Goal: Contribute content: Contribute content

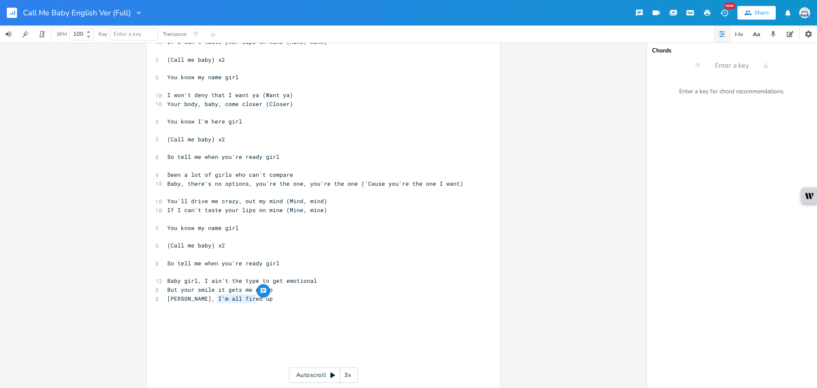
scroll to position [303, 0]
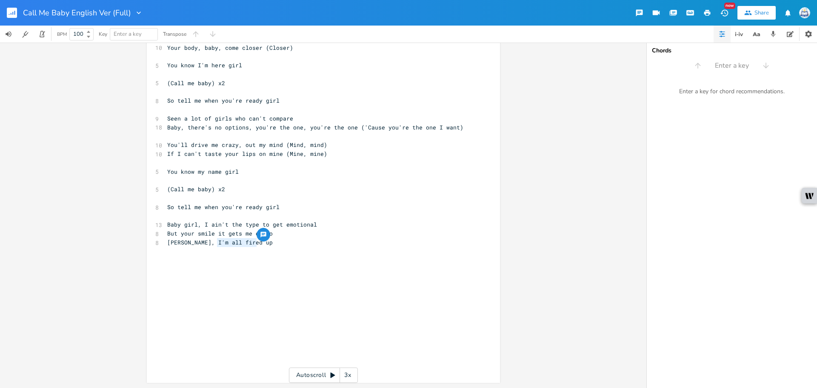
click at [333, 282] on pre "​" at bounding box center [318, 286] width 307 height 9
drag, startPoint x: 271, startPoint y: 244, endPoint x: 201, endPoint y: 244, distance: 69.8
click at [201, 244] on pre "[PERSON_NAME], I'm all fired up" at bounding box center [318, 242] width 307 height 9
type textarea "there's no control"
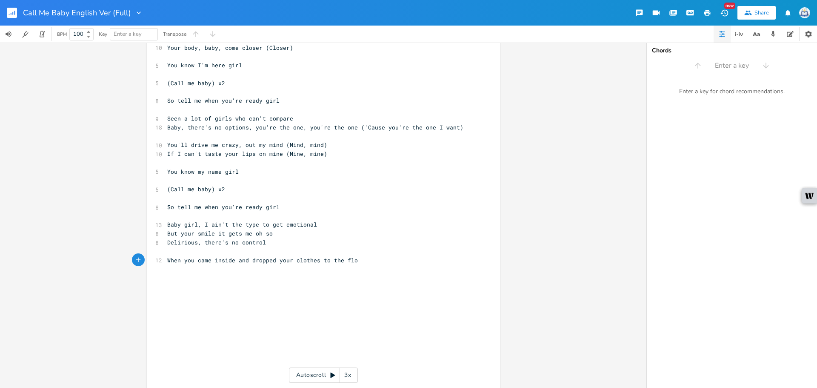
type textarea "When you came inside and dropped your clothes to the floor"
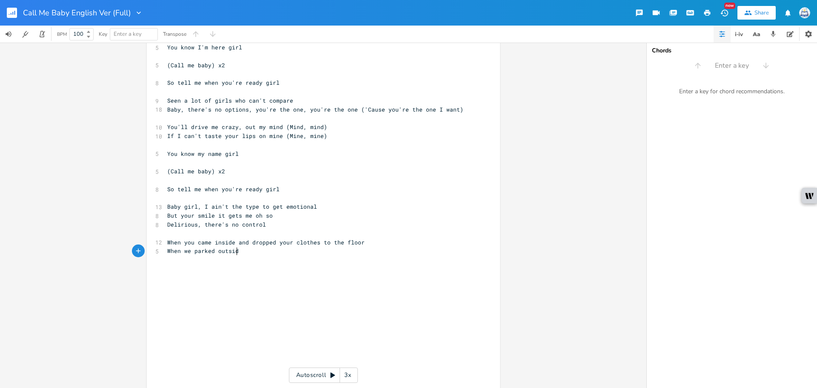
scroll to position [0, 64]
type textarea "When we parked outside and you didn't open the fl"
type textarea "door"
drag, startPoint x: 177, startPoint y: 216, endPoint x: 221, endPoint y: 217, distance: 43.8
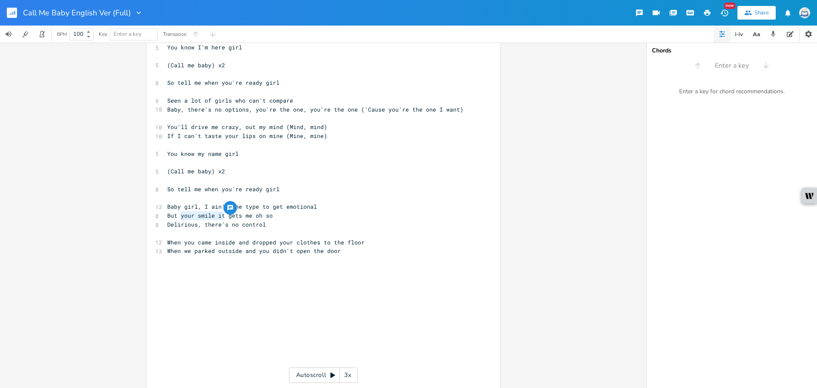
click at [221, 217] on span "But your smile it gets me oh so" at bounding box center [219, 215] width 105 height 8
type textarea "that biod"
type textarea "ody"
click at [347, 280] on pre "​" at bounding box center [318, 277] width 307 height 9
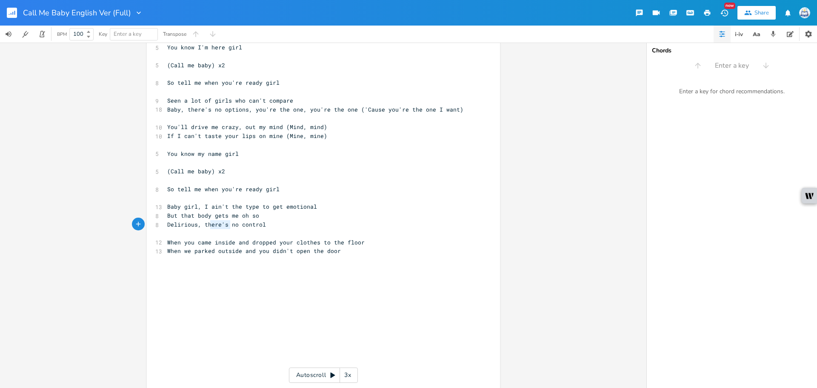
type textarea "here's"
drag, startPoint x: 227, startPoint y: 224, endPoint x: 204, endPoint y: 227, distance: 22.7
click at [204, 227] on span "Delirious, there's no control" at bounding box center [216, 224] width 99 height 8
drag, startPoint x: 233, startPoint y: 227, endPoint x: 202, endPoint y: 225, distance: 30.7
click at [202, 225] on span "Delirious, there's no control" at bounding box center [216, 224] width 99 height 8
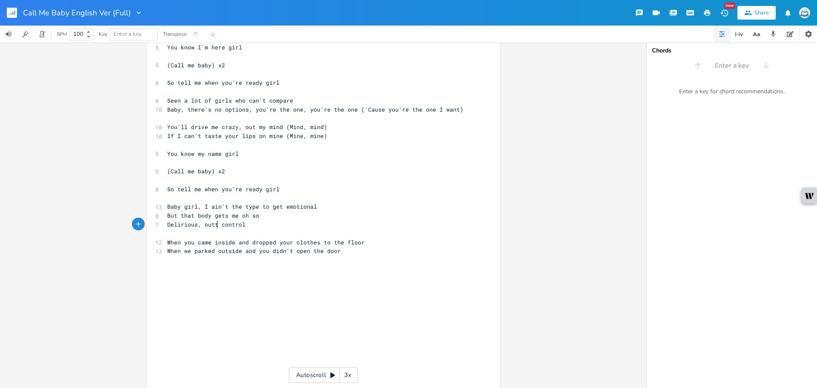
type textarea "outta"
click at [293, 303] on pre "​" at bounding box center [318, 303] width 307 height 9
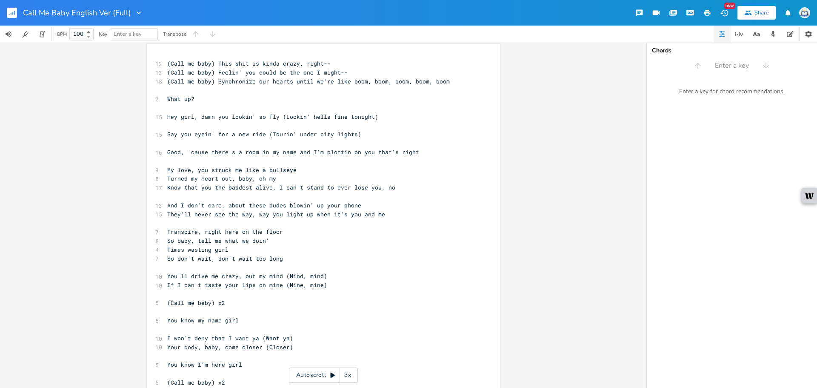
scroll to position [0, 0]
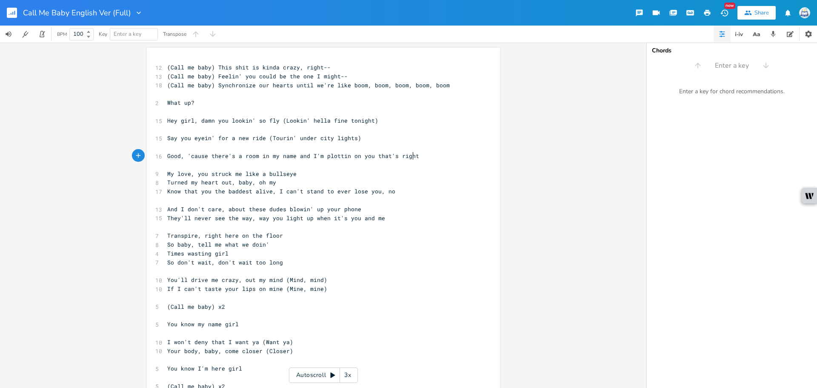
click at [420, 160] on pre "Good, 'cause there's a room in my name and I'm plottin on you that's right" at bounding box center [318, 155] width 307 height 9
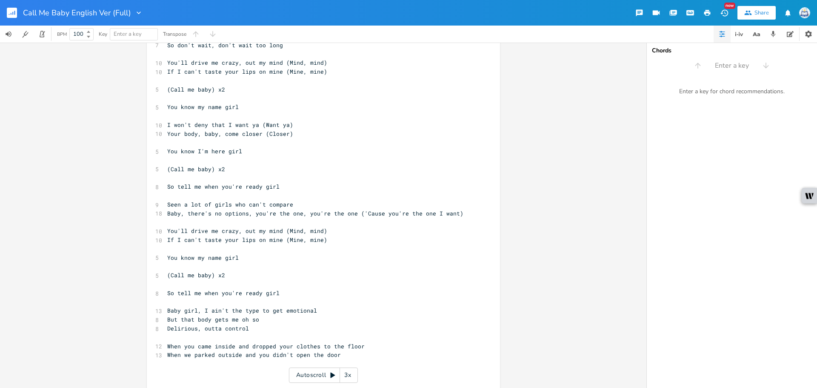
scroll to position [330, 0]
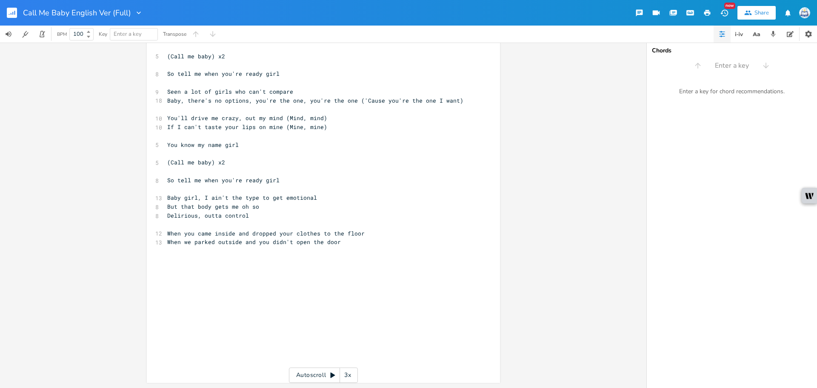
click at [365, 243] on pre "When we parked outside and you didn't open the door" at bounding box center [318, 241] width 307 height 9
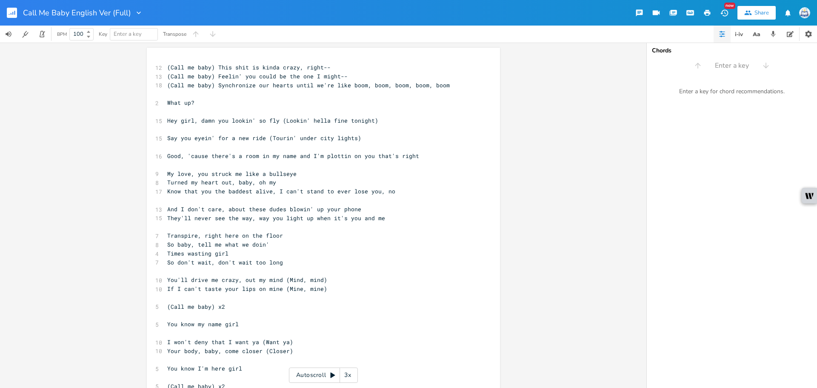
scroll to position [210, 0]
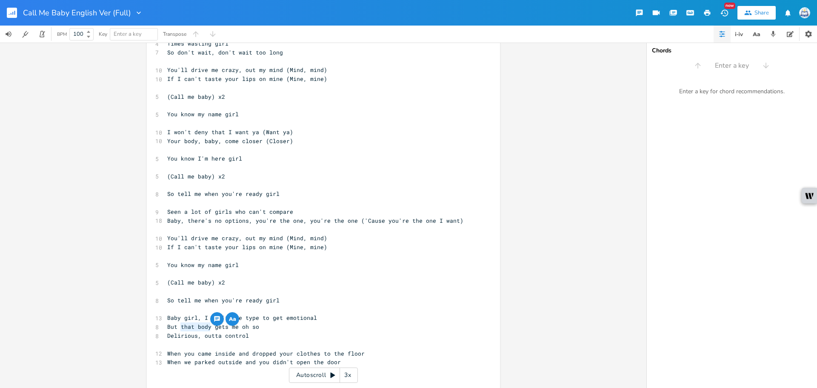
drag, startPoint x: 207, startPoint y: 326, endPoint x: 179, endPoint y: 328, distance: 27.7
click at [179, 328] on span "But that body gets me oh so" at bounding box center [213, 326] width 92 height 8
type textarea "your mil"
type textarea "smile"
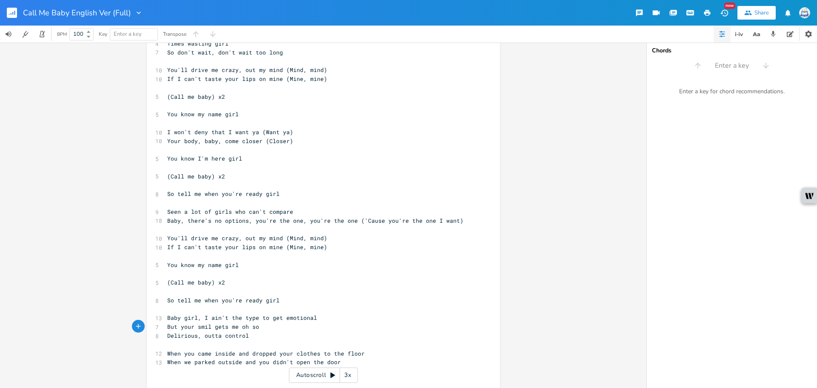
scroll to position [0, 13]
type textarea "moves it"
click at [248, 241] on span "You'll drive me crazy, out my mind (Mind, mind)" at bounding box center [247, 238] width 160 height 8
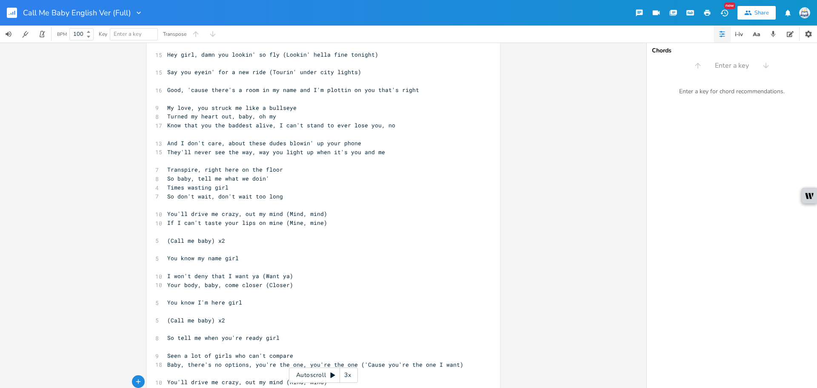
scroll to position [40, 0]
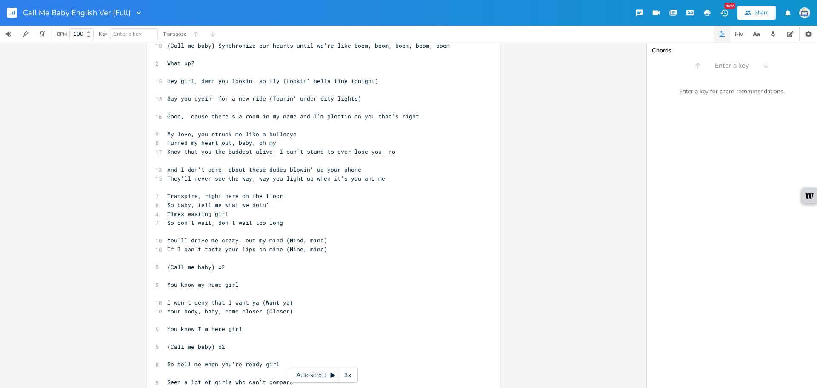
click at [16, 14] on rect "button" at bounding box center [12, 13] width 10 height 10
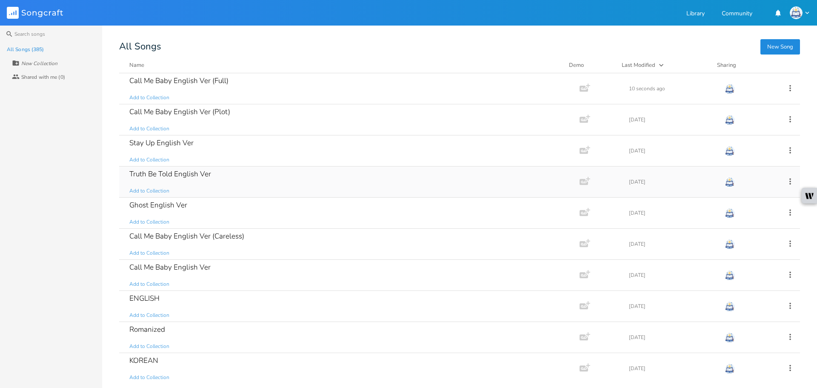
click at [244, 182] on div "Truth Be Told English Ver Add to Collection" at bounding box center [347, 181] width 436 height 31
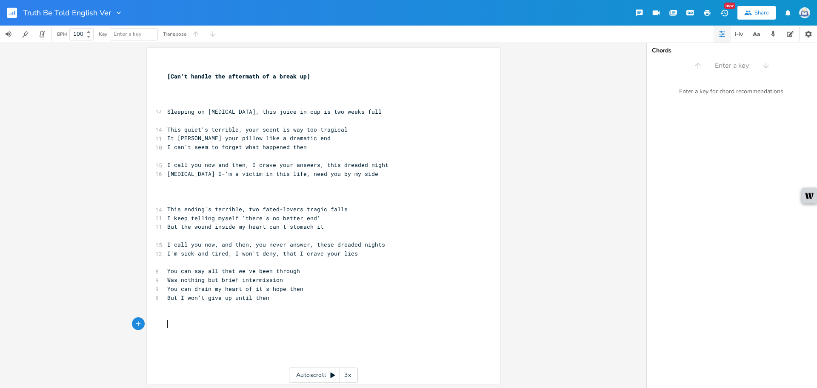
click at [358, 321] on pre "​" at bounding box center [318, 323] width 307 height 9
click at [357, 305] on pre "​" at bounding box center [318, 306] width 307 height 9
click at [307, 226] on span "But the wound inside my heart can't stomach it" at bounding box center [245, 226] width 157 height 8
type textarea "e"
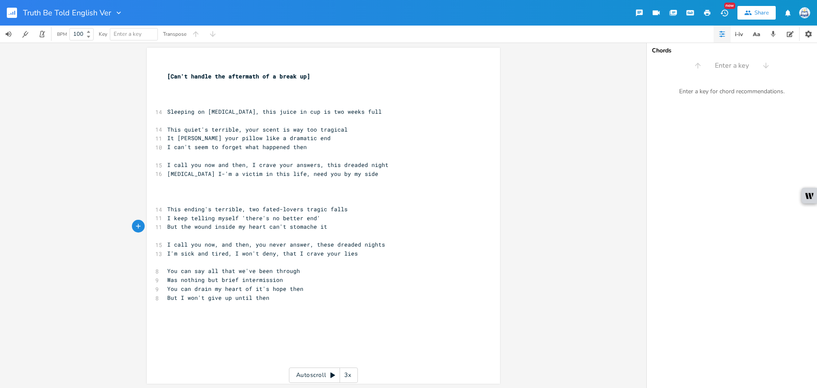
click at [310, 271] on pre "You can say all that we've been through" at bounding box center [318, 270] width 307 height 9
click at [302, 273] on pre "You can say all that we've been through" at bounding box center [318, 270] width 307 height 9
click at [290, 302] on pre "​" at bounding box center [318, 306] width 307 height 9
type textarea "You can find a gem in a small mound"
type textarea "But that's just wh"
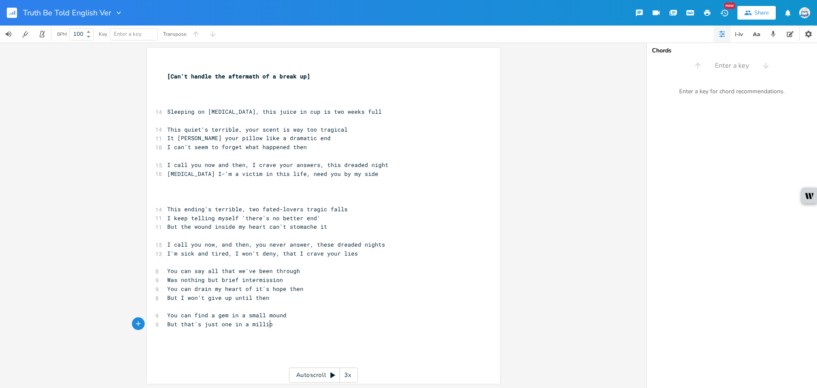
type textarea "one in a million"
type textarea "You can find a gem in a small mound But that's just one in a million"
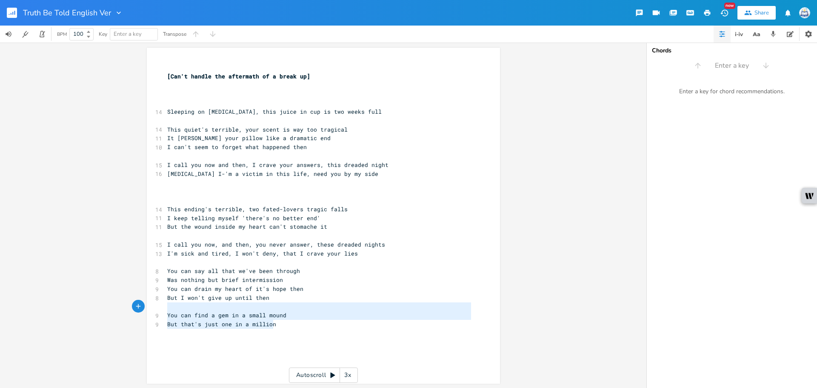
drag, startPoint x: 284, startPoint y: 327, endPoint x: 93, endPoint y: 310, distance: 191.7
click at [93, 310] on div "You can find a gem in a small mound But that's just one in a million x ​ [Can't…" at bounding box center [323, 215] width 646 height 345
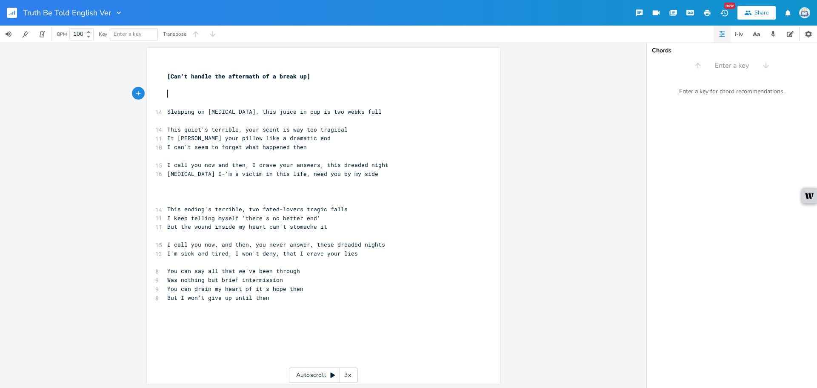
click at [221, 96] on pre "​" at bounding box center [318, 93] width 307 height 9
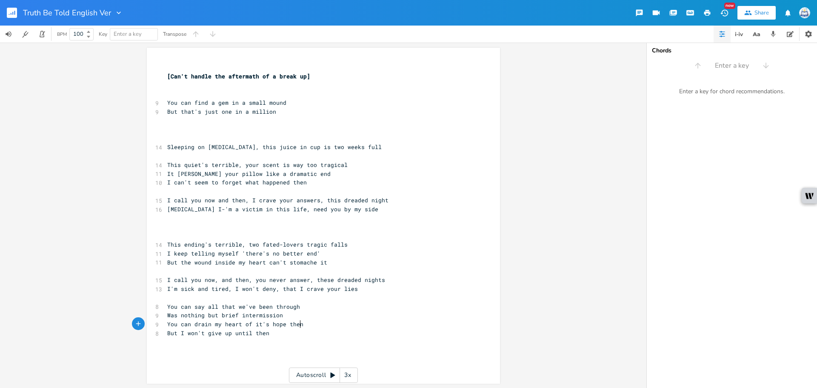
type textarea "You can drain my heart of it's hope then"
drag, startPoint x: 313, startPoint y: 322, endPoint x: 114, endPoint y: 323, distance: 199.1
click at [114, 323] on div "You can drain my heart of it's hope then x ​ [Can't handle the aftermath of a b…" at bounding box center [323, 215] width 646 height 345
click at [306, 117] on pre "​" at bounding box center [318, 120] width 307 height 9
paste textarea "n"
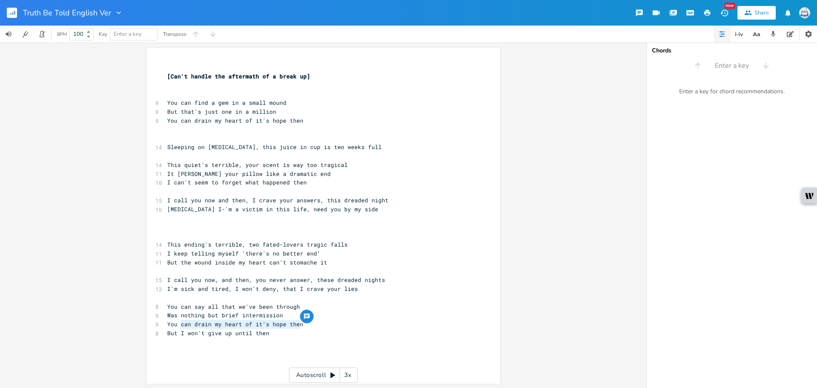
drag, startPoint x: 308, startPoint y: 325, endPoint x: 177, endPoint y: 325, distance: 130.6
click at [177, 325] on pre "You can drain my heart of it's hope then" at bounding box center [318, 323] width 307 height 9
type textarea "can crush my heart in your holdn"
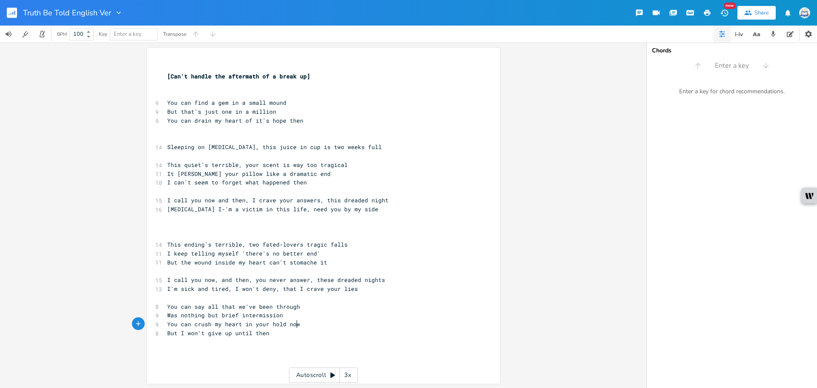
type textarea "now"
click at [351, 329] on pre "But I won't give up until then" at bounding box center [318, 332] width 307 height 9
type textarea "Stained dried tears is"
type textarea "n the mirror"
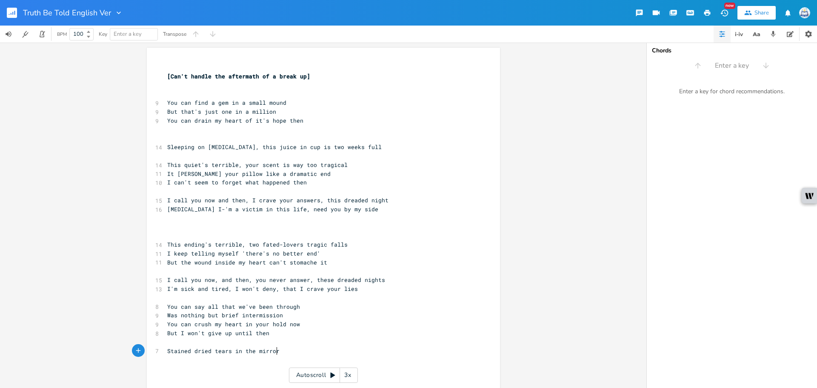
scroll to position [0, 29]
type textarea "Suddenly the clarity is clearer"
type textarea "The room's less big since you're gone now"
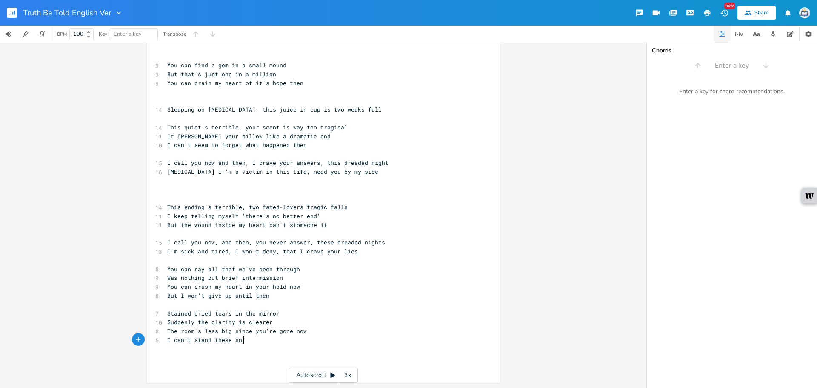
type textarea "I can't stand these snil"
type textarea "en"
type textarea "senile cries"
drag, startPoint x: 232, startPoint y: 322, endPoint x: 208, endPoint y: 321, distance: 24.3
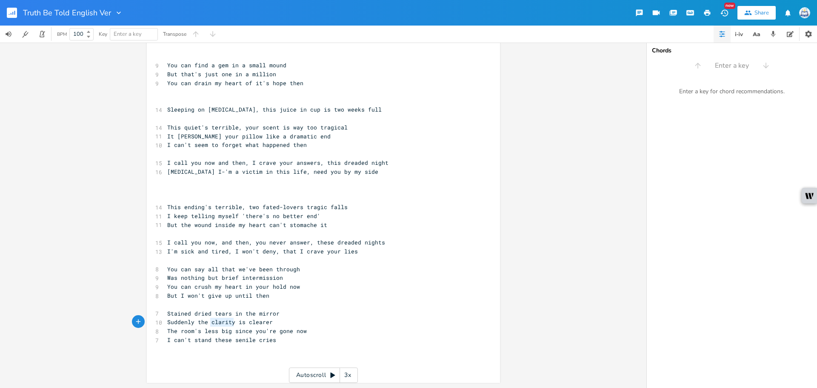
click at [208, 321] on span "Suddenly the clarity is clearer" at bounding box center [219, 322] width 105 height 8
type textarea "image"
click at [357, 368] on div "Autoscroll 3x" at bounding box center [323, 374] width 69 height 15
click at [341, 373] on div "3x" at bounding box center [347, 374] width 15 height 15
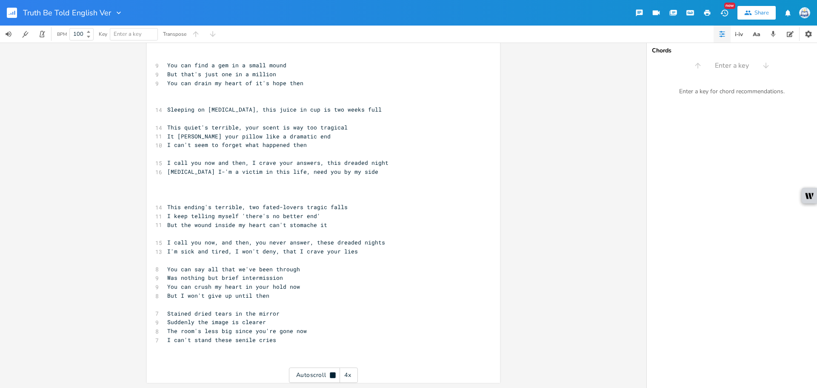
click at [347, 373] on div "4x" at bounding box center [347, 374] width 15 height 15
click at [347, 373] on div "1x" at bounding box center [347, 374] width 15 height 15
click at [347, 373] on div "2x" at bounding box center [347, 374] width 15 height 15
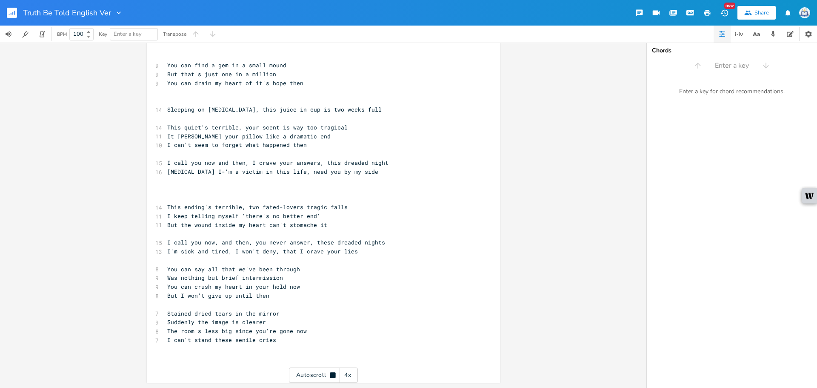
click at [347, 373] on div "4x" at bounding box center [347, 374] width 15 height 15
click at [347, 376] on div "5x" at bounding box center [347, 374] width 15 height 15
click at [347, 376] on div "1x" at bounding box center [347, 374] width 15 height 15
click at [347, 376] on div "2x" at bounding box center [347, 374] width 15 height 15
click at [317, 345] on pre "​" at bounding box center [318, 348] width 307 height 9
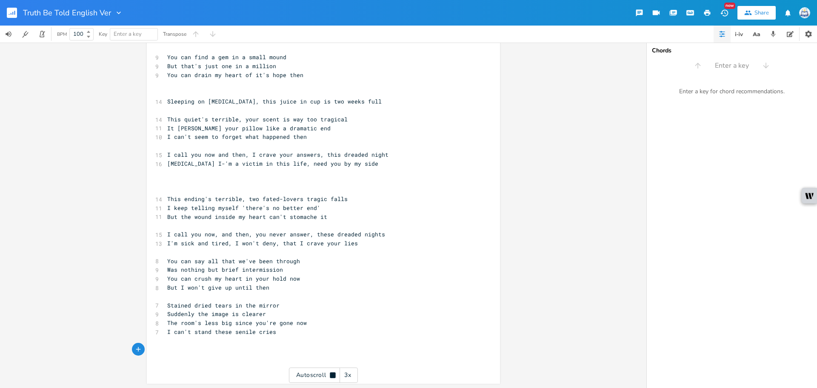
scroll to position [46, 0]
click at [326, 372] on div "Autoscroll 3x" at bounding box center [323, 374] width 69 height 15
click at [274, 345] on pre "​" at bounding box center [318, 348] width 307 height 9
type textarea "Senile tears in the mirror"
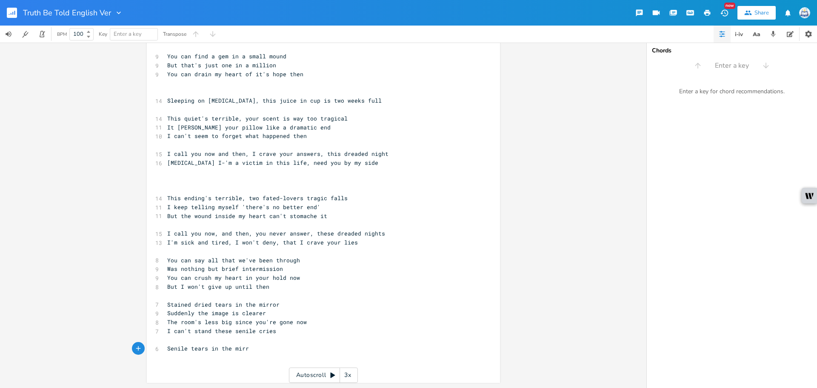
type textarea "r"
type textarea "or"
type textarea "Yor imag"
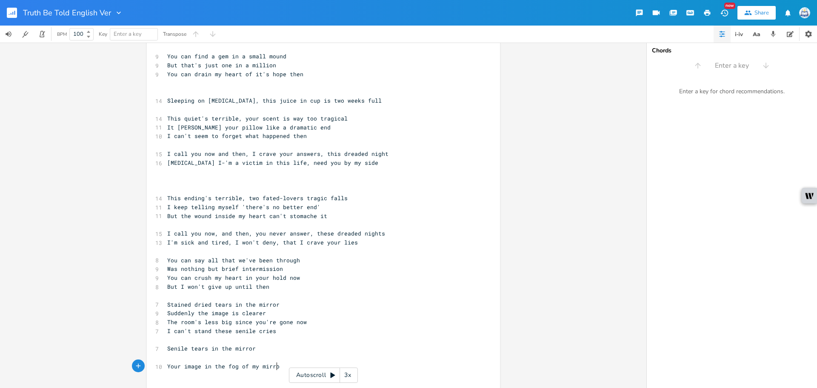
type textarea "ur image in the fog of my mirror"
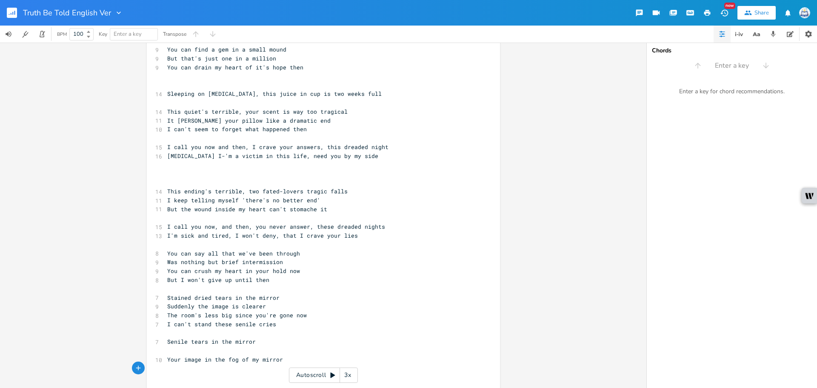
scroll to position [73, 0]
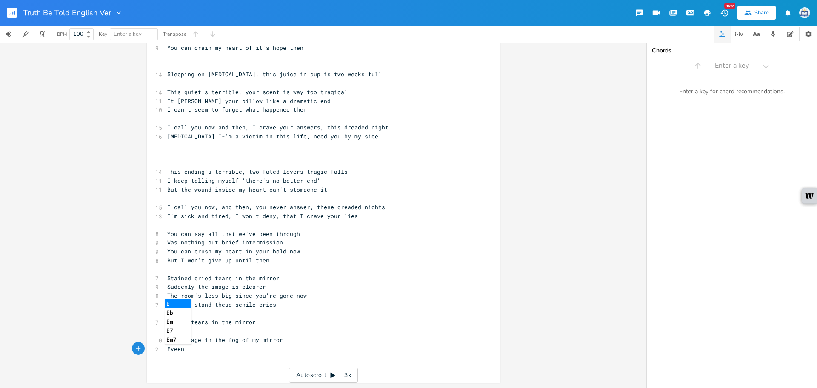
type textarea "Eveen"
type textarea "n if it's false, can't fear her"
drag, startPoint x: 306, startPoint y: 358, endPoint x: 281, endPoint y: 352, distance: 25.9
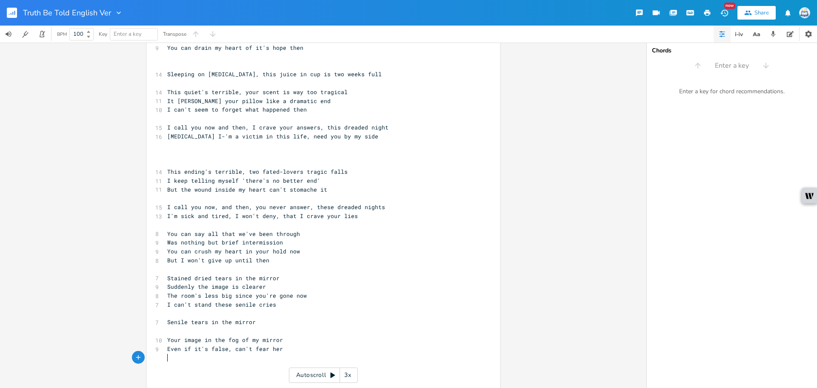
click at [280, 352] on div "​ [Can't handle the aftermath of a break up] ​ ​ 9 You can find a gem in a smal…" at bounding box center [318, 184] width 307 height 389
click at [289, 351] on pre "Even if it's false, can't fear her" at bounding box center [318, 348] width 307 height 9
drag, startPoint x: 274, startPoint y: 349, endPoint x: 162, endPoint y: 349, distance: 112.7
click at [162, 349] on div "Even if it's false, can't fear her x ​ [Can't handle the aftermath of a break u…" at bounding box center [323, 183] width 353 height 416
type textarea "cAN'T FIND"
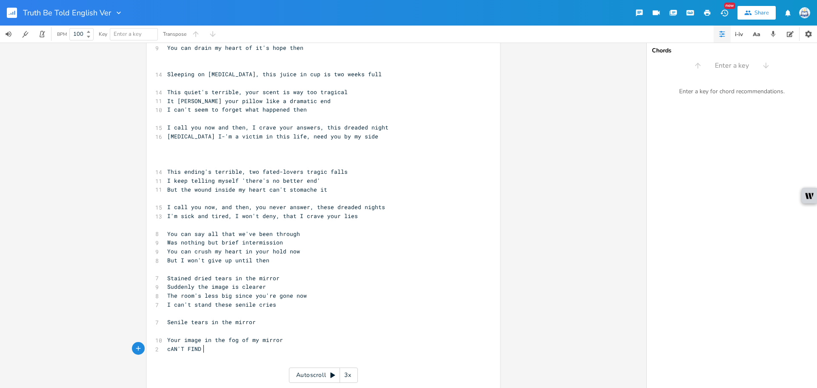
scroll to position [0, 31]
type textarea "C"
type textarea "Can't find closure in this falsehood"
type textarea "You really did a number"
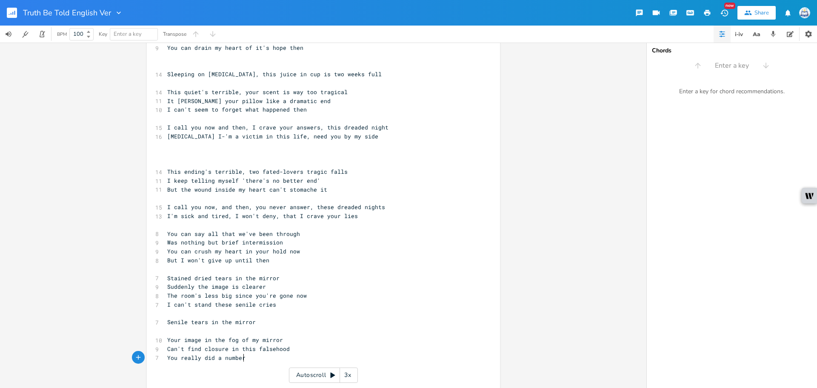
scroll to position [0, 61]
type textarea "D"
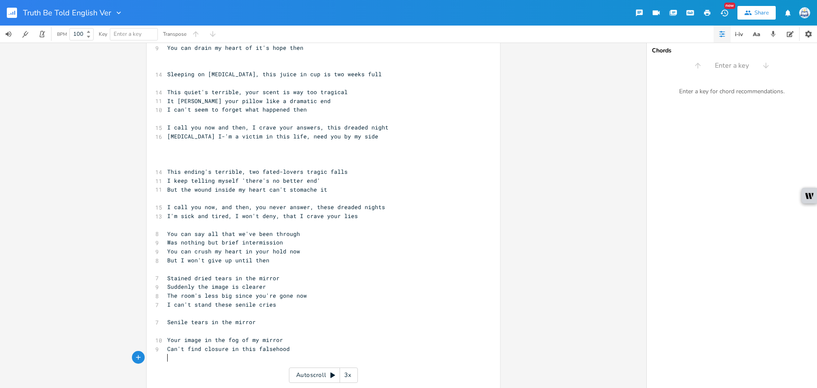
type textarea "d"
type textarea "Damn"
type textarea ",you"
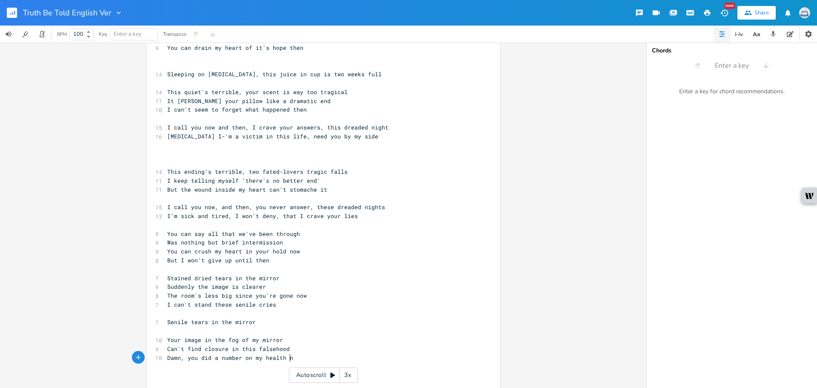
type textarea "you did a number on my health now"
type textarea "Took me apart for the kc"
type textarea "icks, huh"
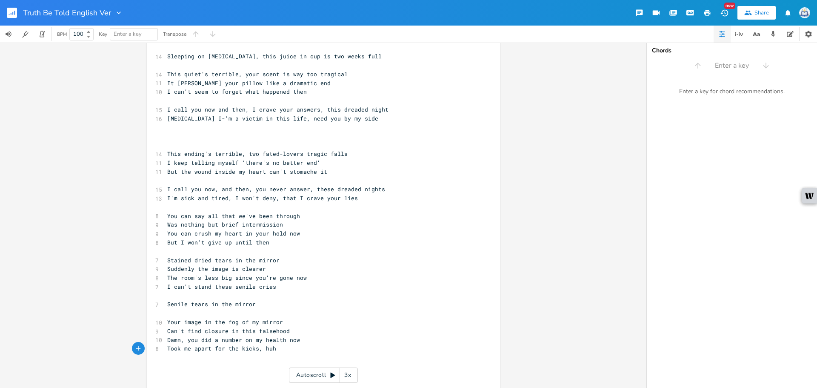
scroll to position [100, 0]
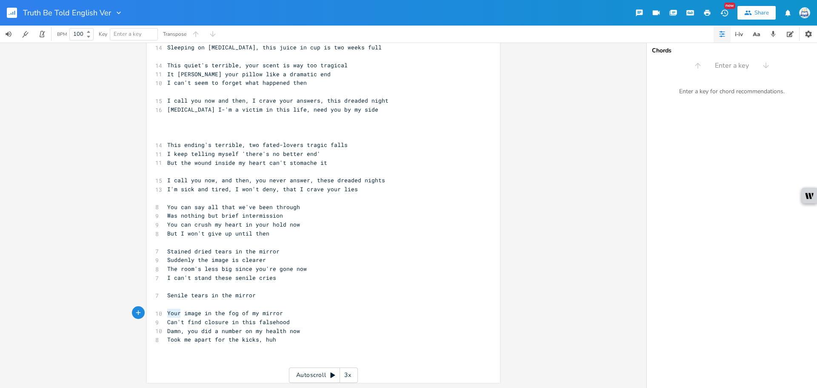
drag, startPoint x: 178, startPoint y: 313, endPoint x: 162, endPoint y: 311, distance: 16.2
click at [162, 311] on div "Your x ​ [Can't handle the aftermath of a break up] ​ ​ 9 You can find a gem in…" at bounding box center [323, 165] width 353 height 434
type textarea "This"
click at [333, 320] on pre "Can't find closure in this falsehood" at bounding box center [318, 321] width 307 height 9
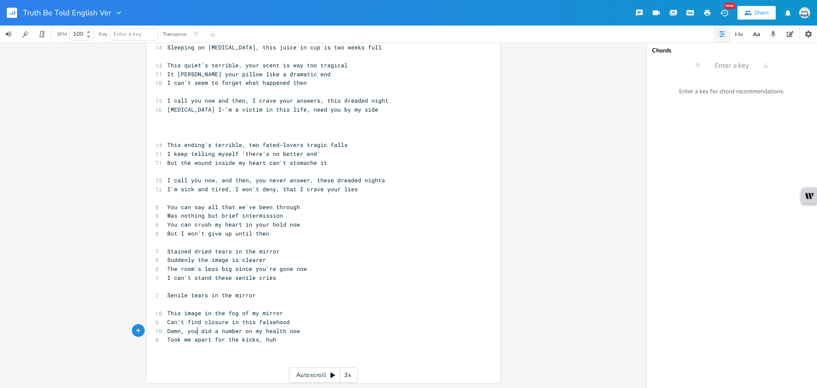
click at [194, 330] on span "Damn, you did a number on my health now" at bounding box center [233, 331] width 133 height 8
click at [247, 350] on pre "​" at bounding box center [318, 348] width 307 height 9
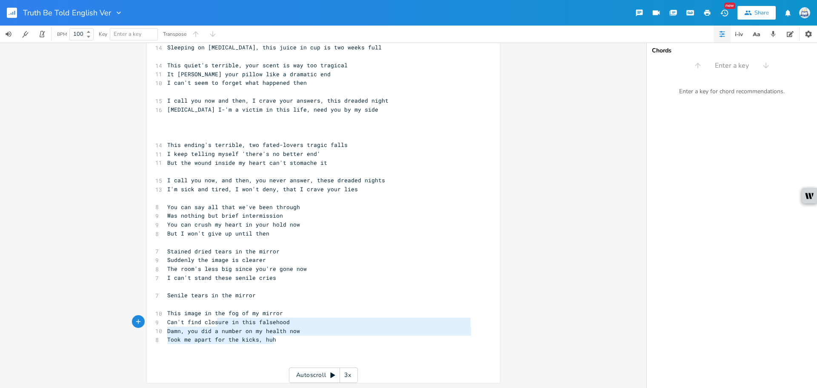
type textarea "This image in the fog of my mirror Can't find closure in this falsehood Damn, y…"
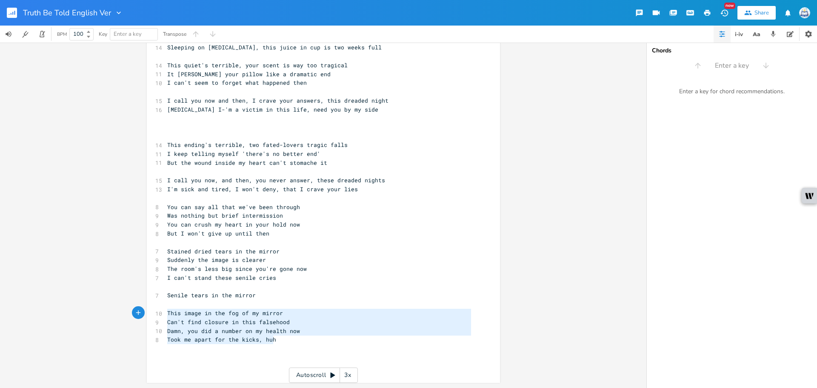
drag, startPoint x: 287, startPoint y: 339, endPoint x: 159, endPoint y: 311, distance: 131.2
click at [165, 311] on div "​ [Can't handle the aftermath of a break up] ​ ​ 9 You can find a gem in a smal…" at bounding box center [318, 166] width 307 height 407
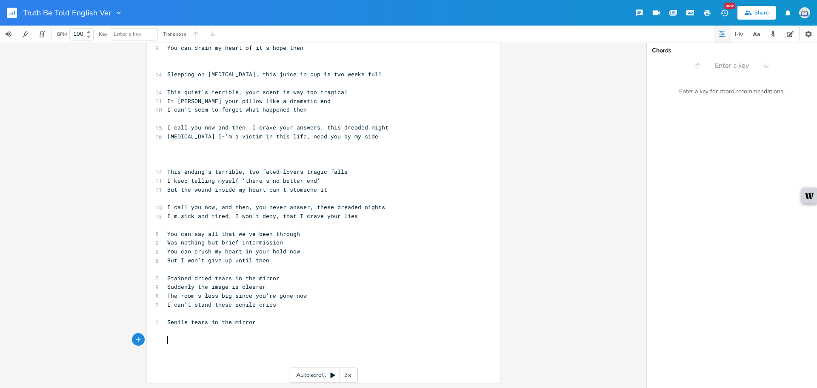
click at [375, 220] on pre "​" at bounding box center [318, 224] width 307 height 9
